Goal: Navigation & Orientation: Find specific page/section

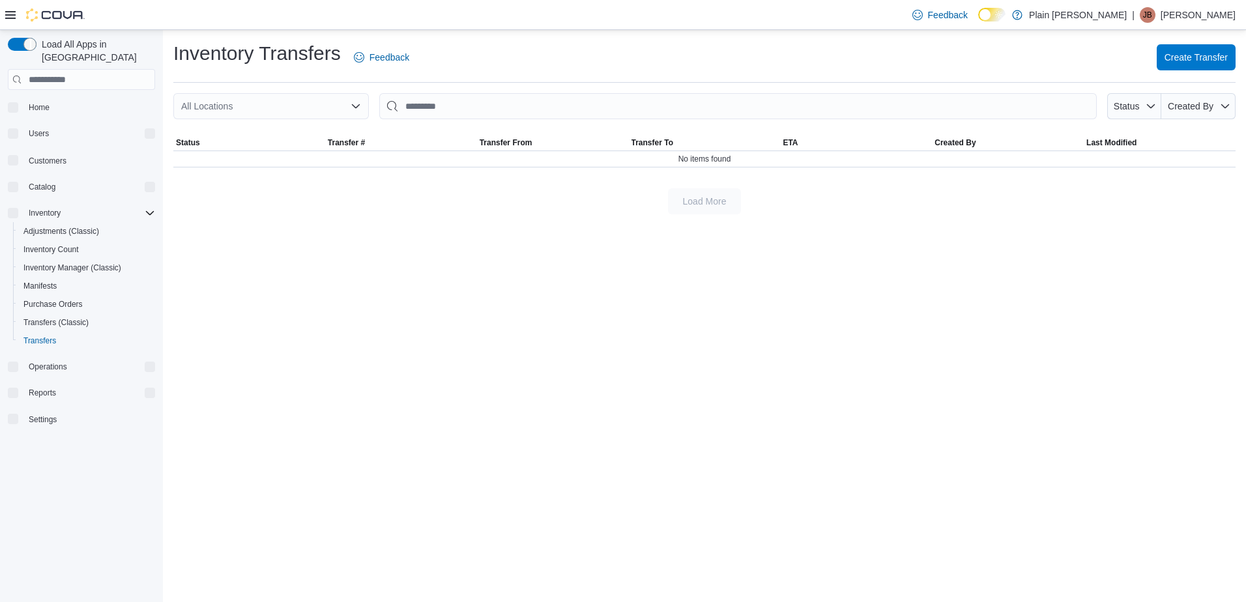
click at [7, 12] on icon at bounding box center [10, 15] width 10 height 10
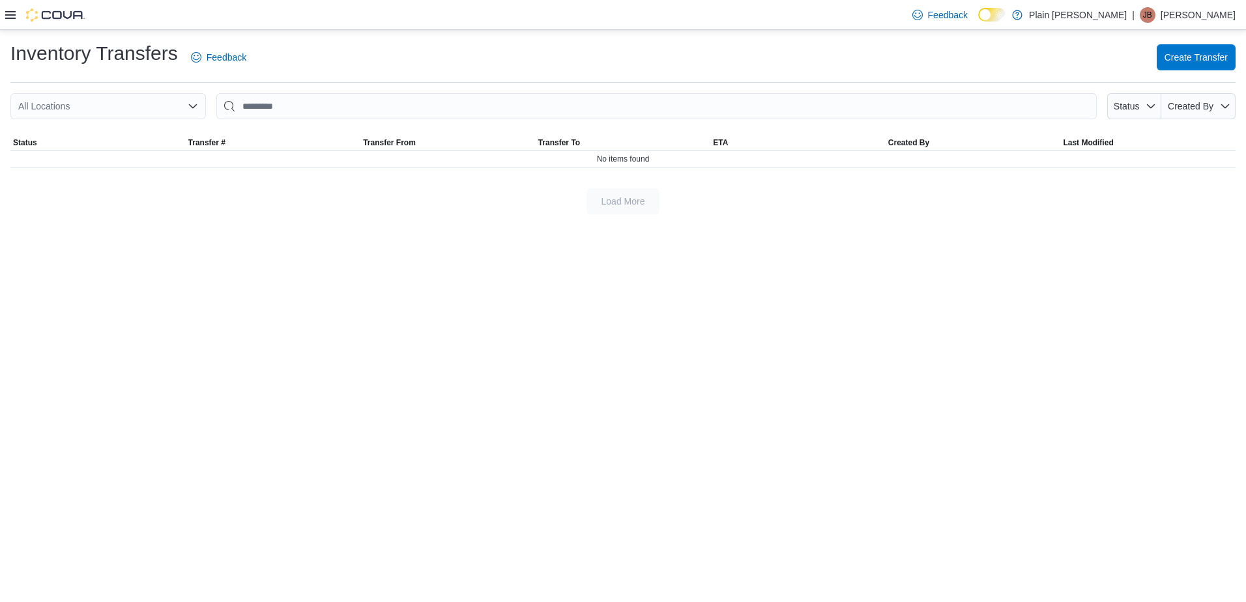
click at [11, 18] on icon at bounding box center [10, 15] width 10 height 8
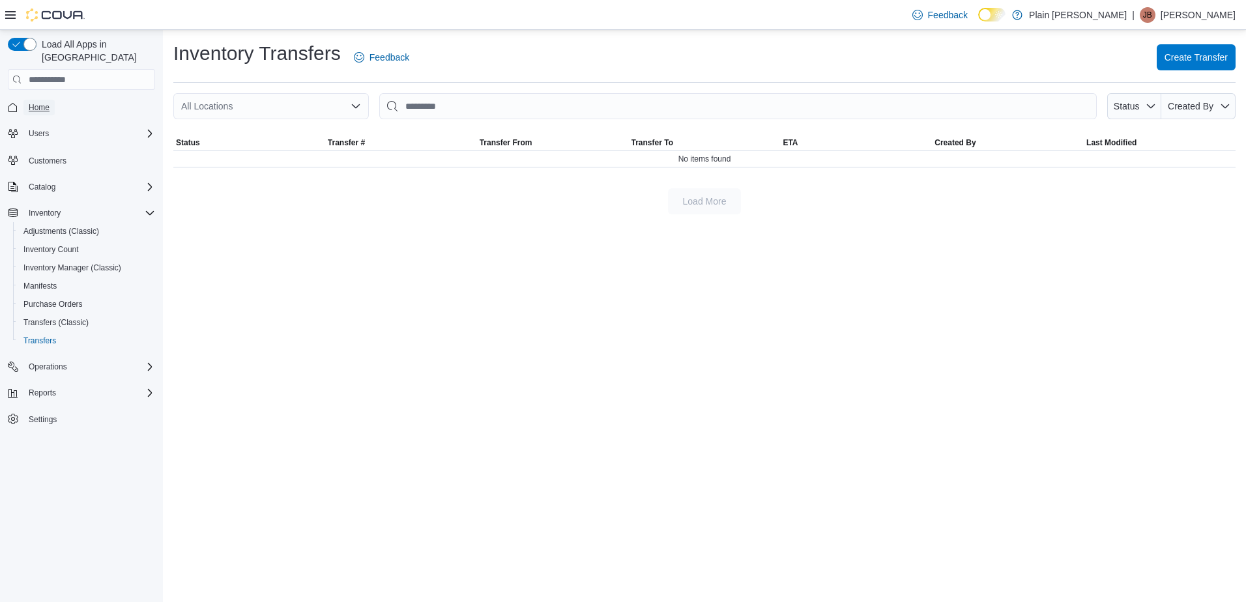
click at [33, 102] on span "Home" at bounding box center [39, 107] width 21 height 10
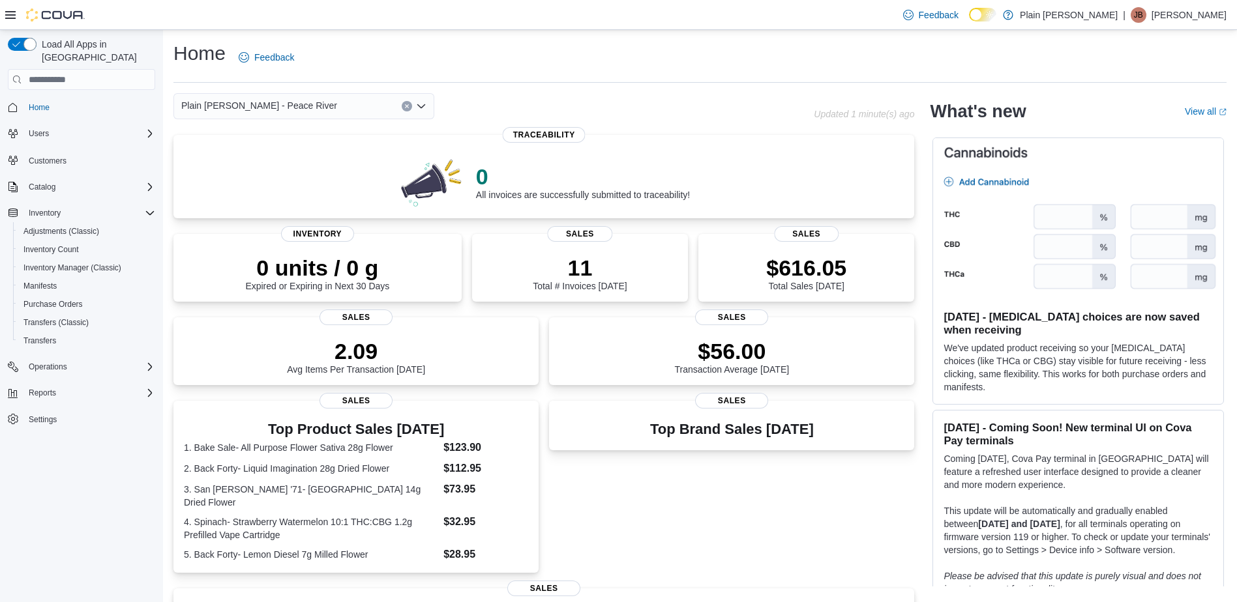
click at [416, 108] on icon "Open list of options" at bounding box center [421, 106] width 10 height 10
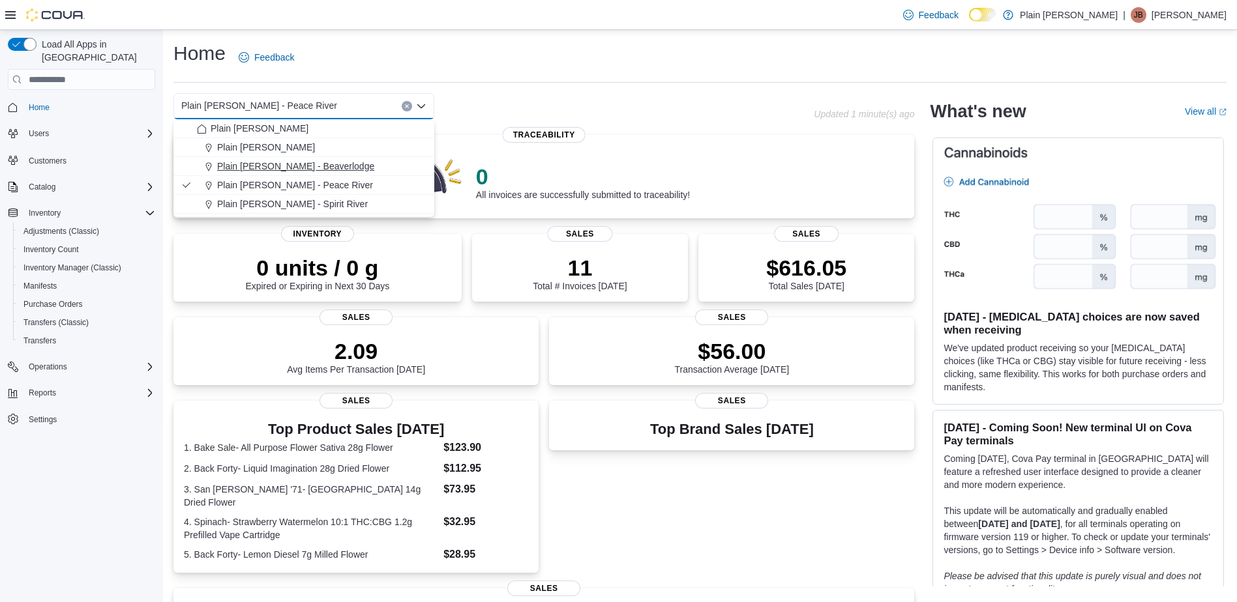
click at [315, 168] on span "Plain [PERSON_NAME] - Beaverlodge" at bounding box center [295, 166] width 157 height 13
